Goal: Information Seeking & Learning: Learn about a topic

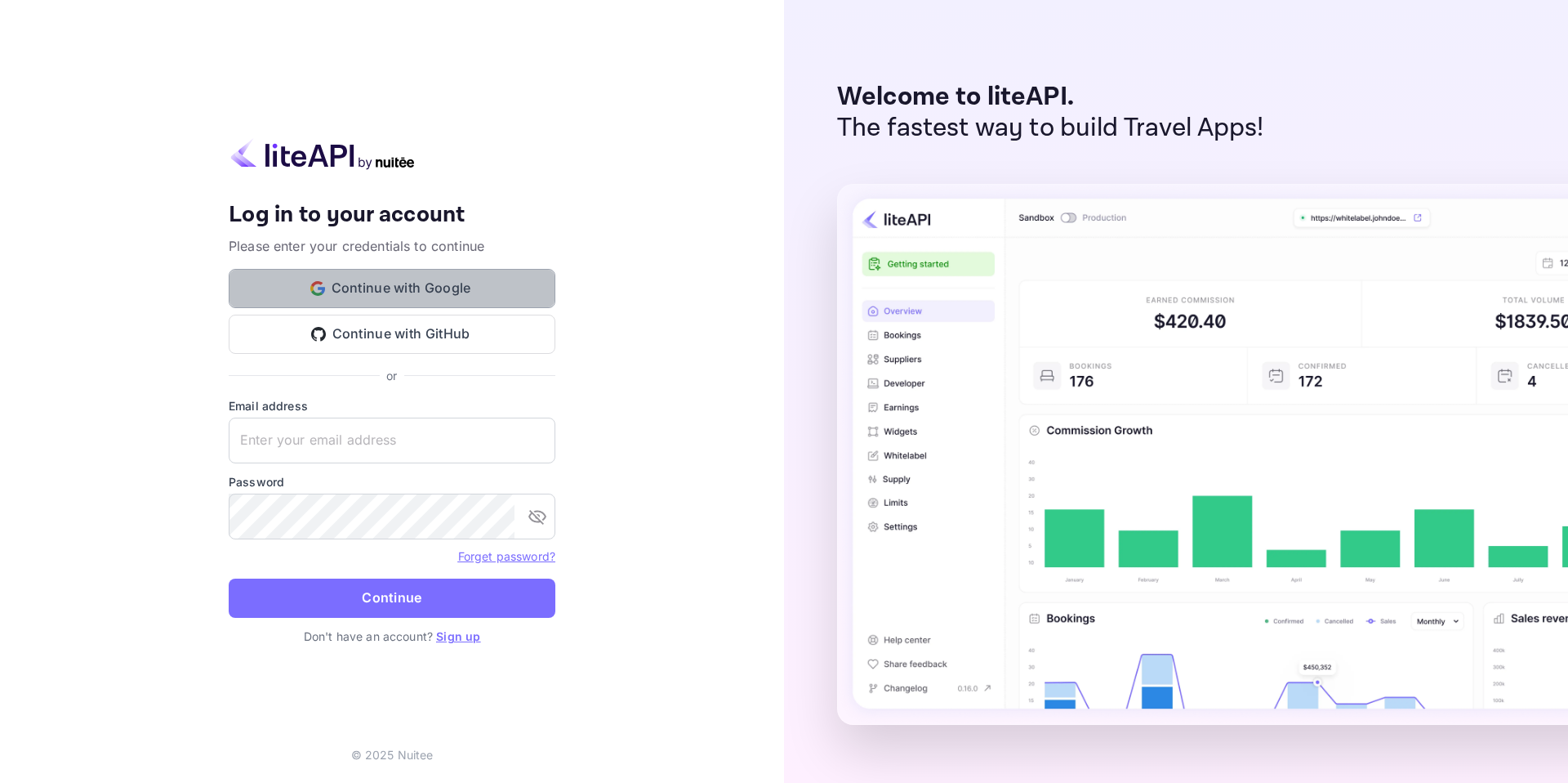
click at [432, 297] on button "Continue with Google" at bounding box center [392, 288] width 326 height 39
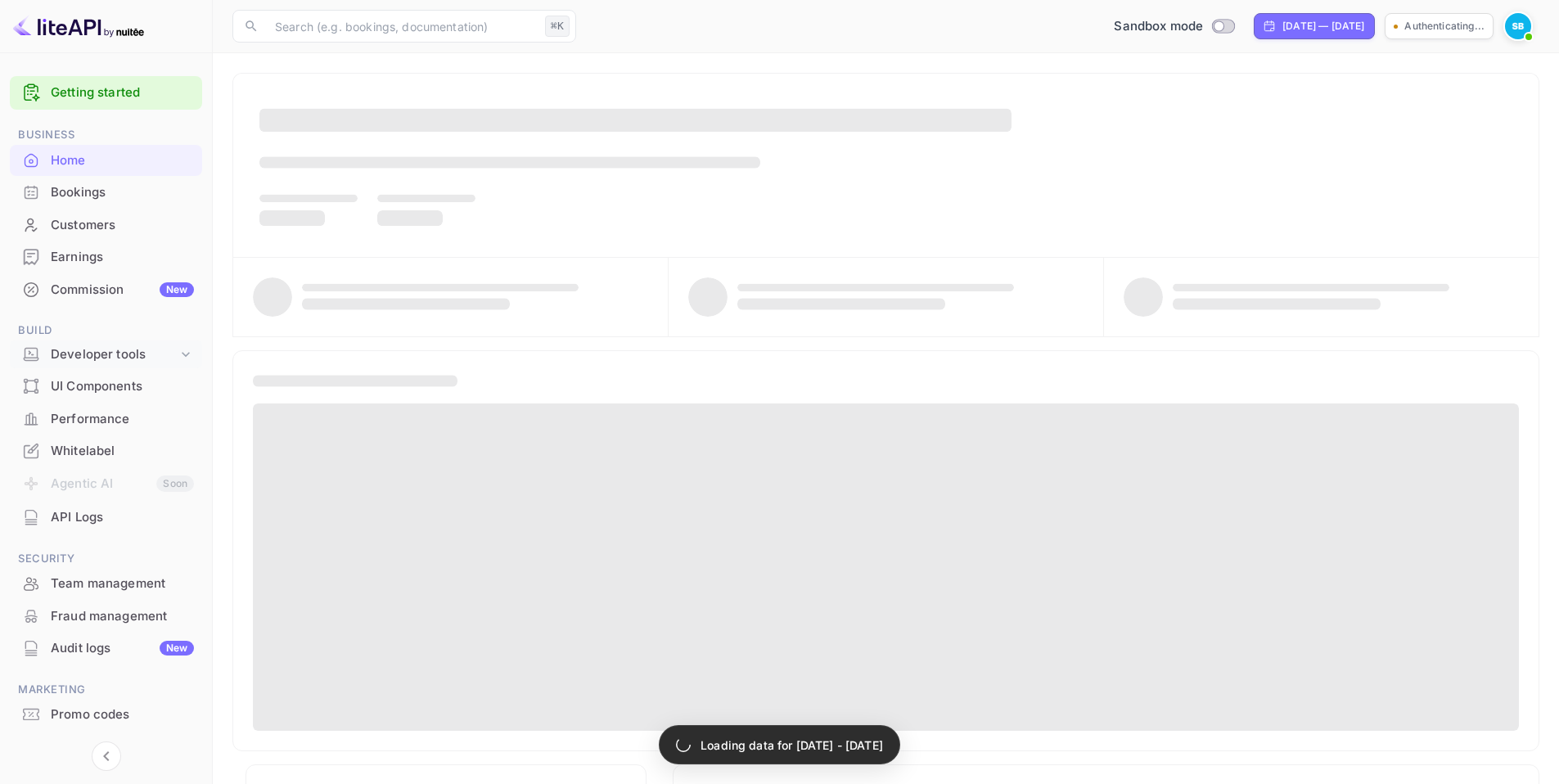
click at [106, 357] on div "Developer tools" at bounding box center [114, 354] width 126 height 19
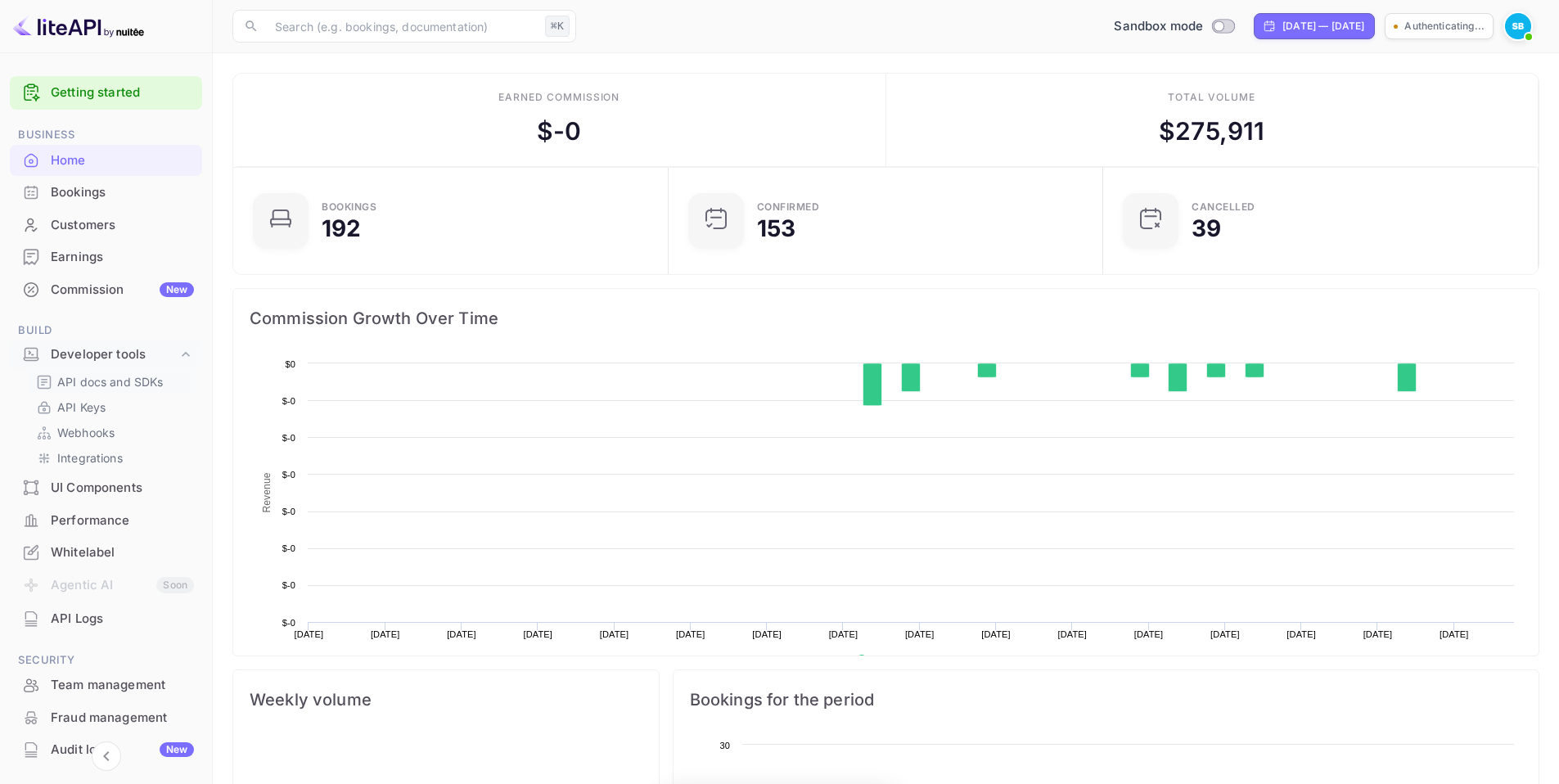
click at [116, 385] on p "API docs and SDKs" at bounding box center [110, 381] width 107 height 17
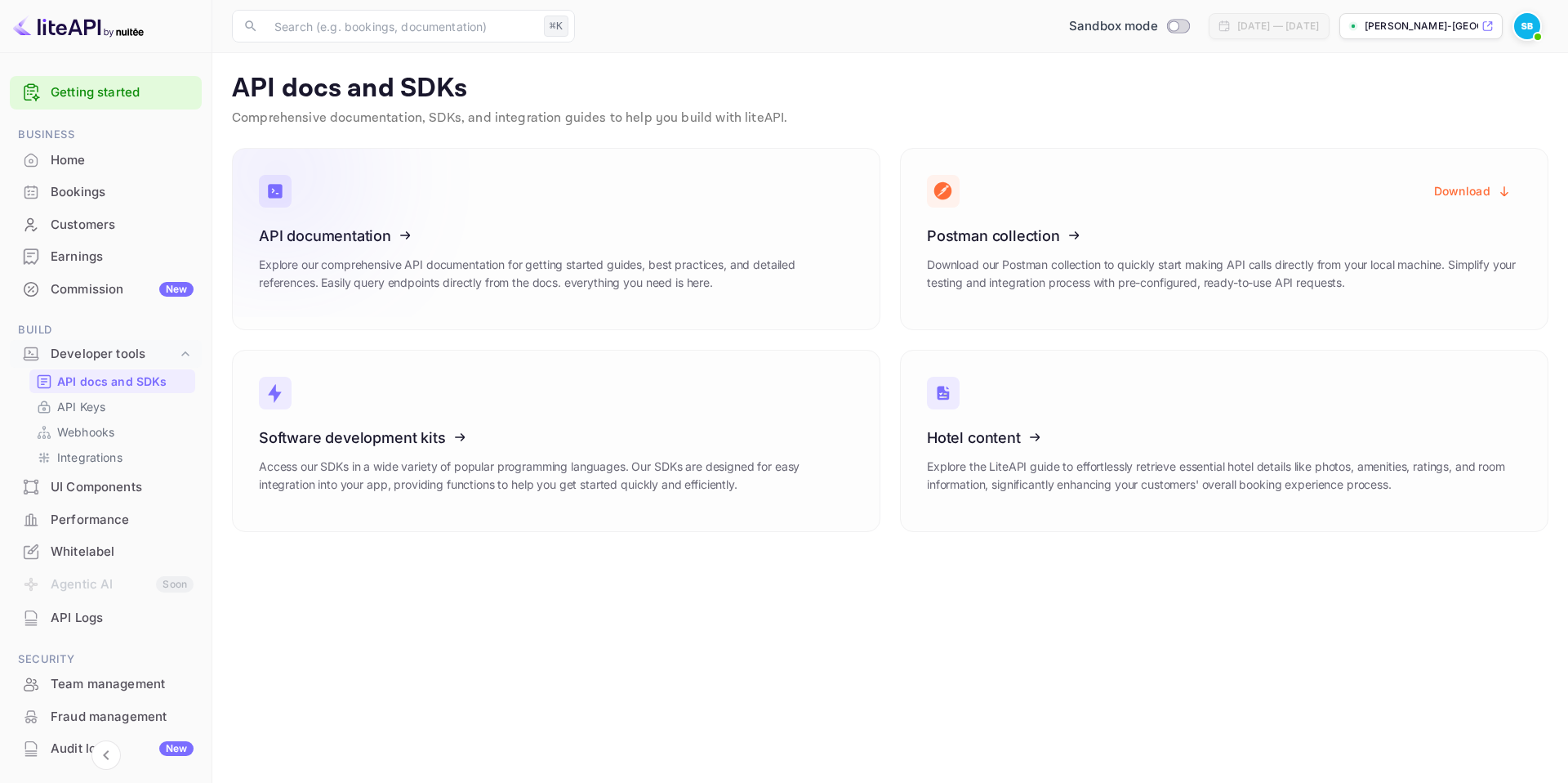
click at [330, 290] on icon at bounding box center [360, 233] width 254 height 169
